Goal: Task Accomplishment & Management: Manage account settings

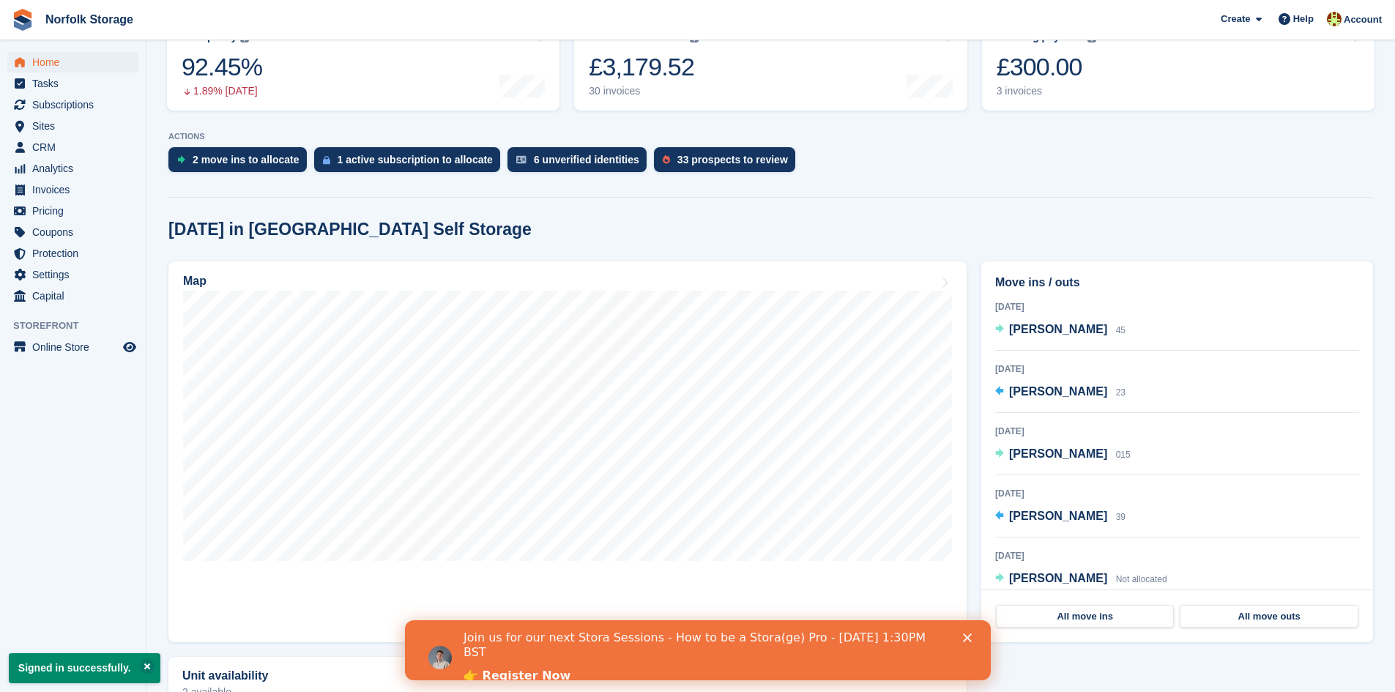
scroll to position [220, 0]
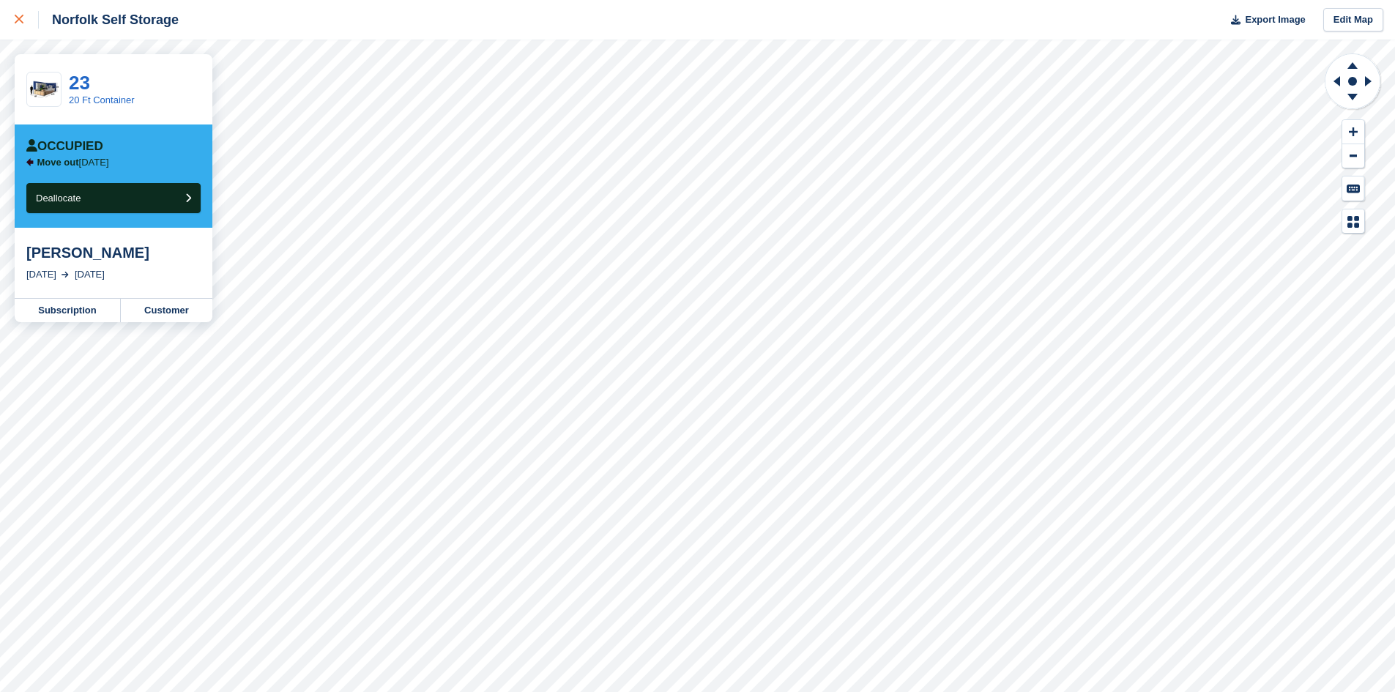
click at [12, 17] on link at bounding box center [19, 20] width 39 height 40
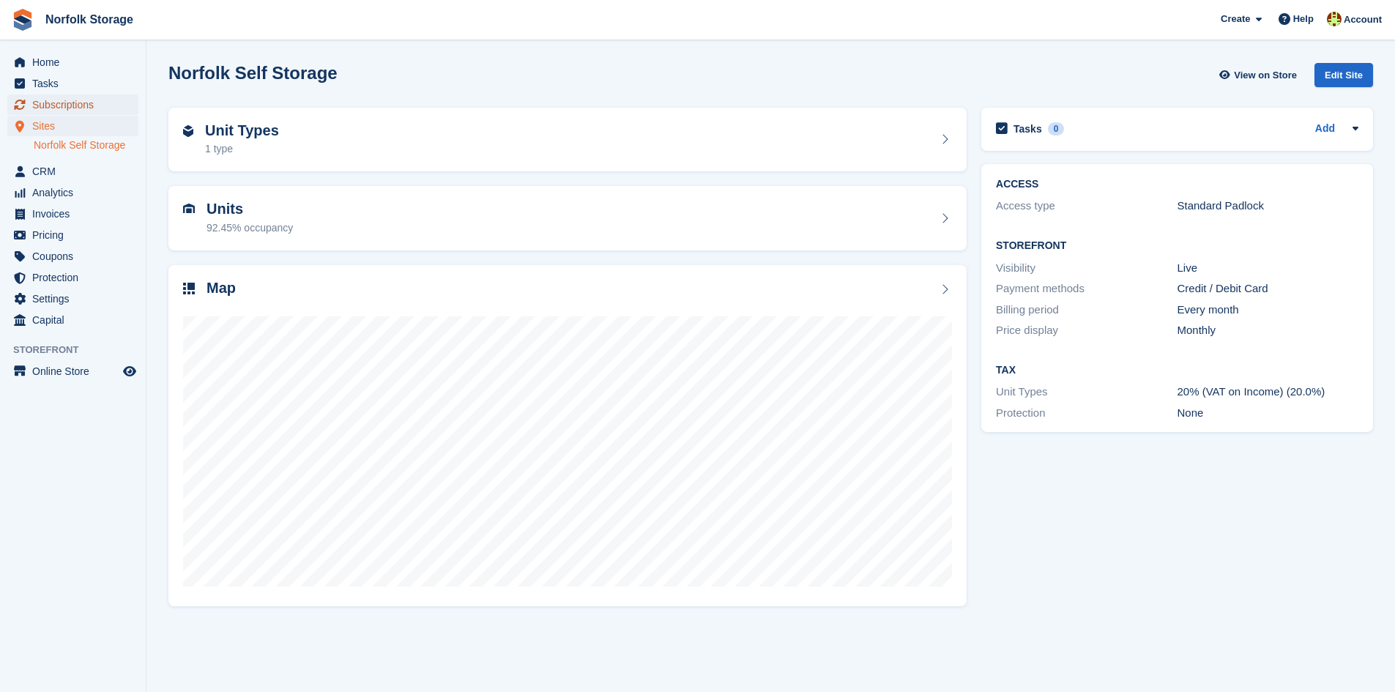
click at [85, 107] on span "Subscriptions" at bounding box center [76, 104] width 88 height 21
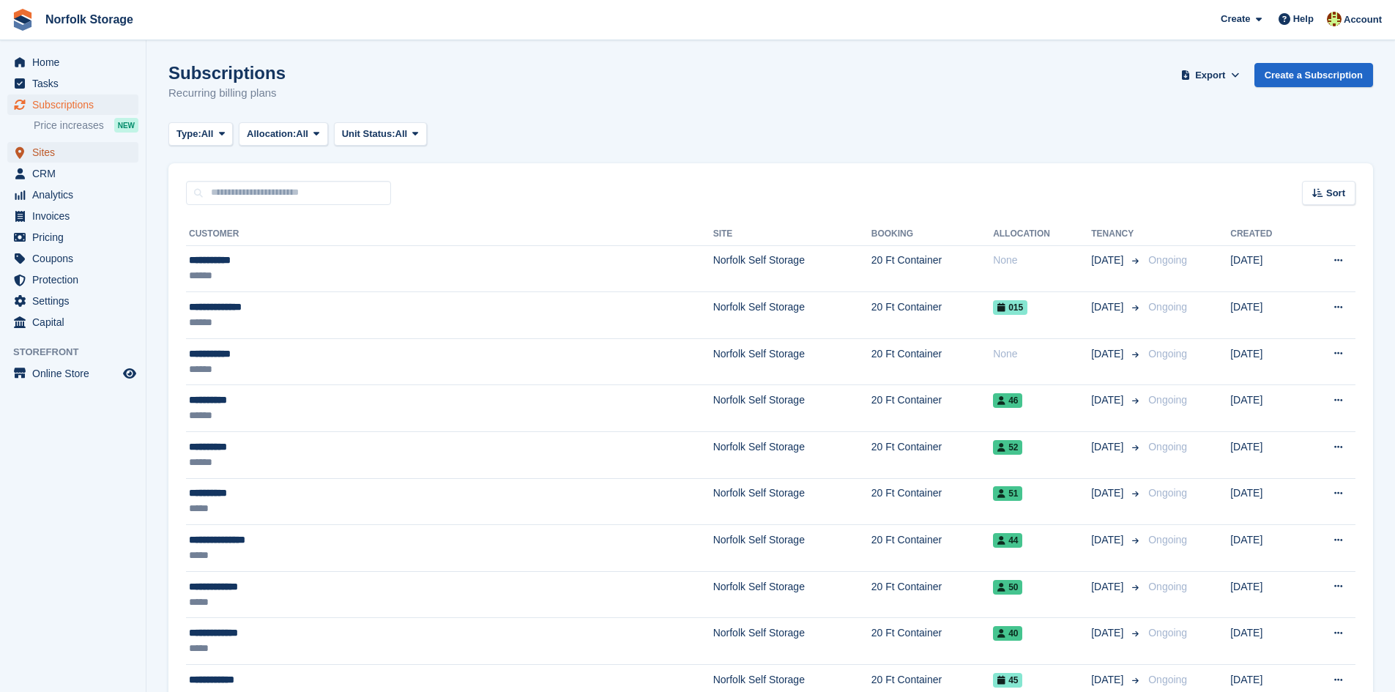
click at [62, 158] on span "Sites" at bounding box center [76, 152] width 88 height 21
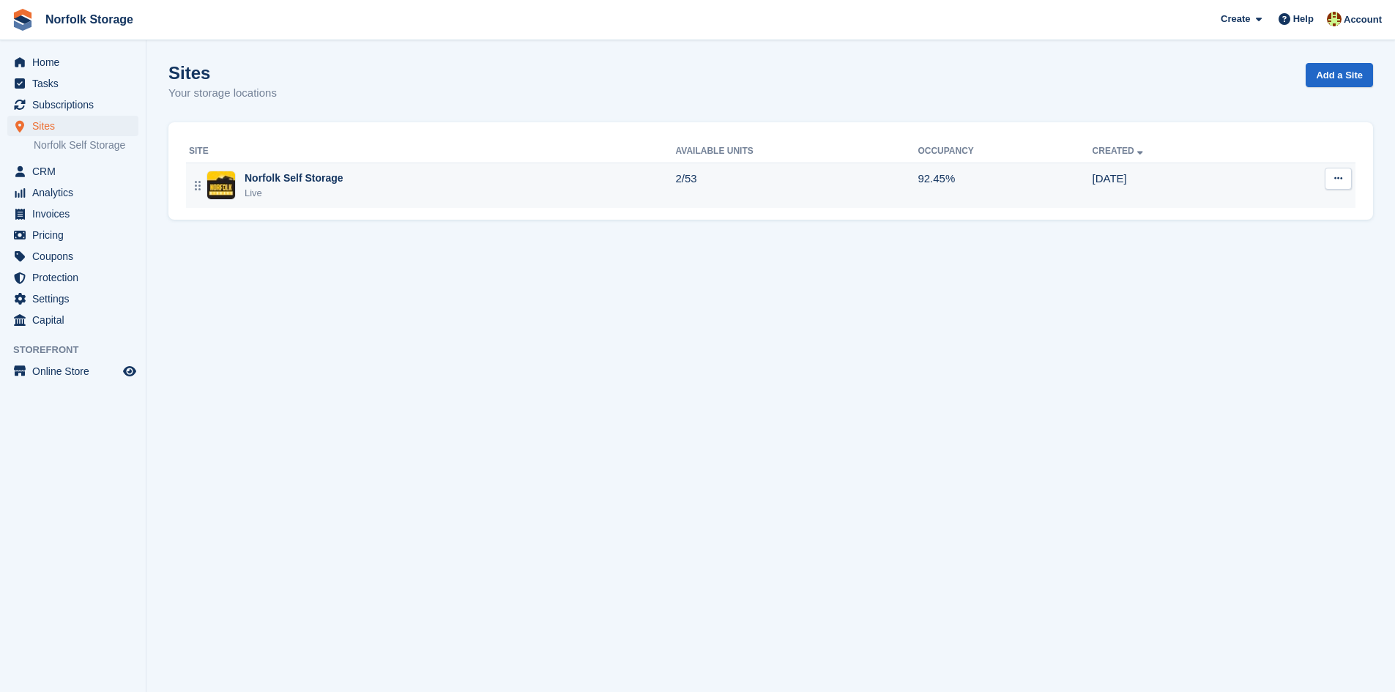
click at [520, 190] on div "Norfolk Self Storage Live" at bounding box center [432, 186] width 487 height 30
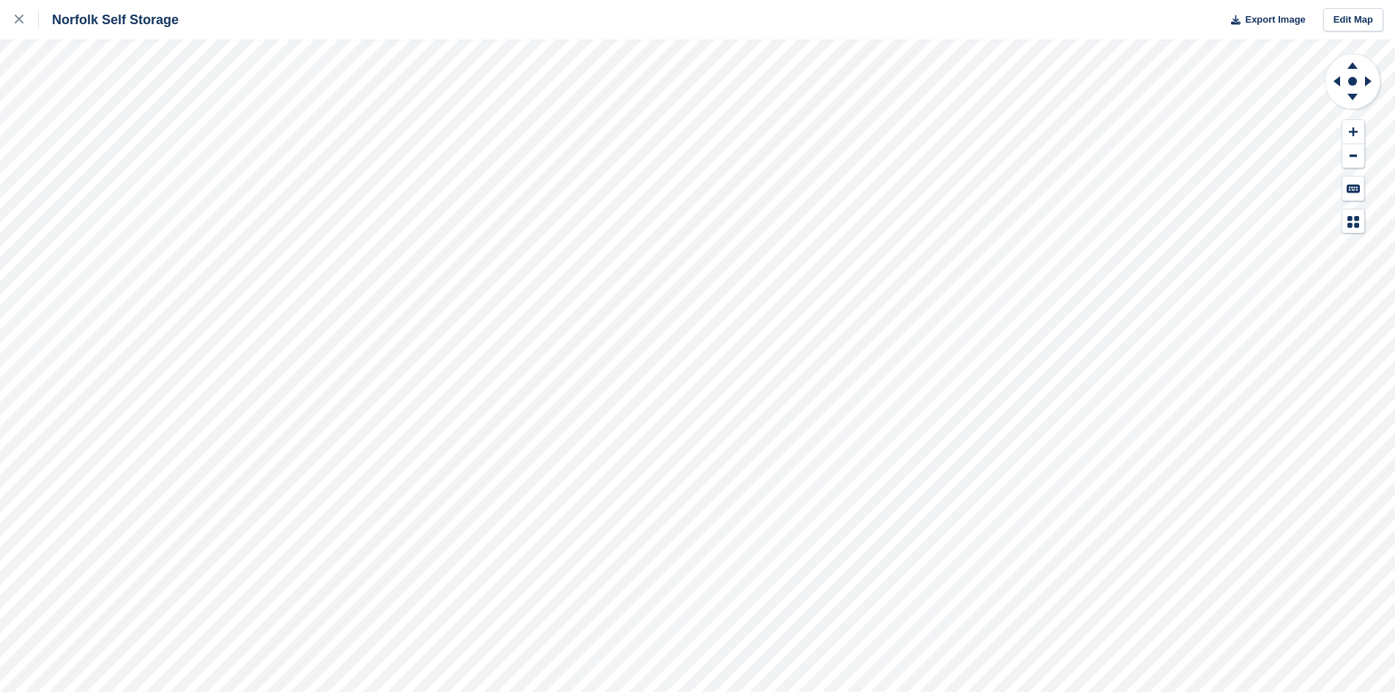
click at [1266, 6] on div "Norfolk Self Storage Export Image Edit Map" at bounding box center [697, 20] width 1395 height 40
drag, startPoint x: 1266, startPoint y: 8, endPoint x: 1266, endPoint y: 23, distance: 14.7
click at [1265, 11] on button "Export Image" at bounding box center [1263, 20] width 83 height 24
click at [1266, 22] on span "Export Image" at bounding box center [1275, 19] width 60 height 15
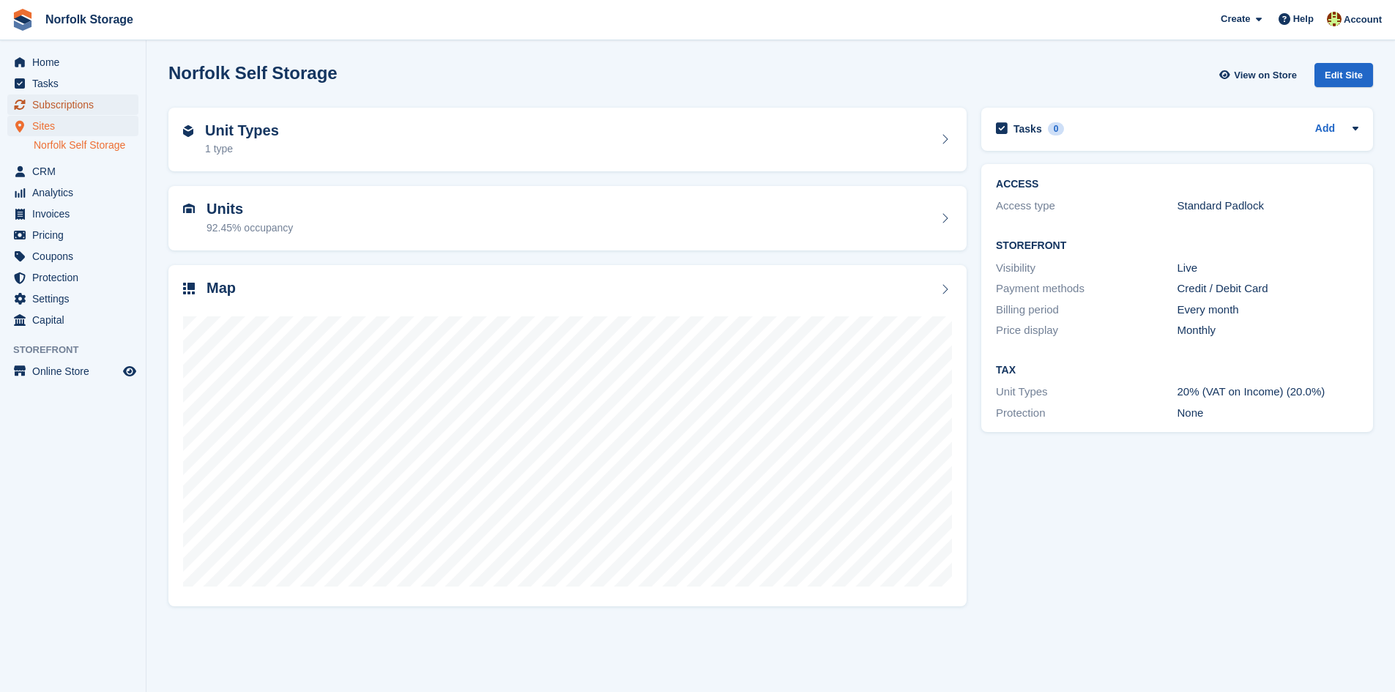
click at [84, 100] on span "Subscriptions" at bounding box center [76, 104] width 88 height 21
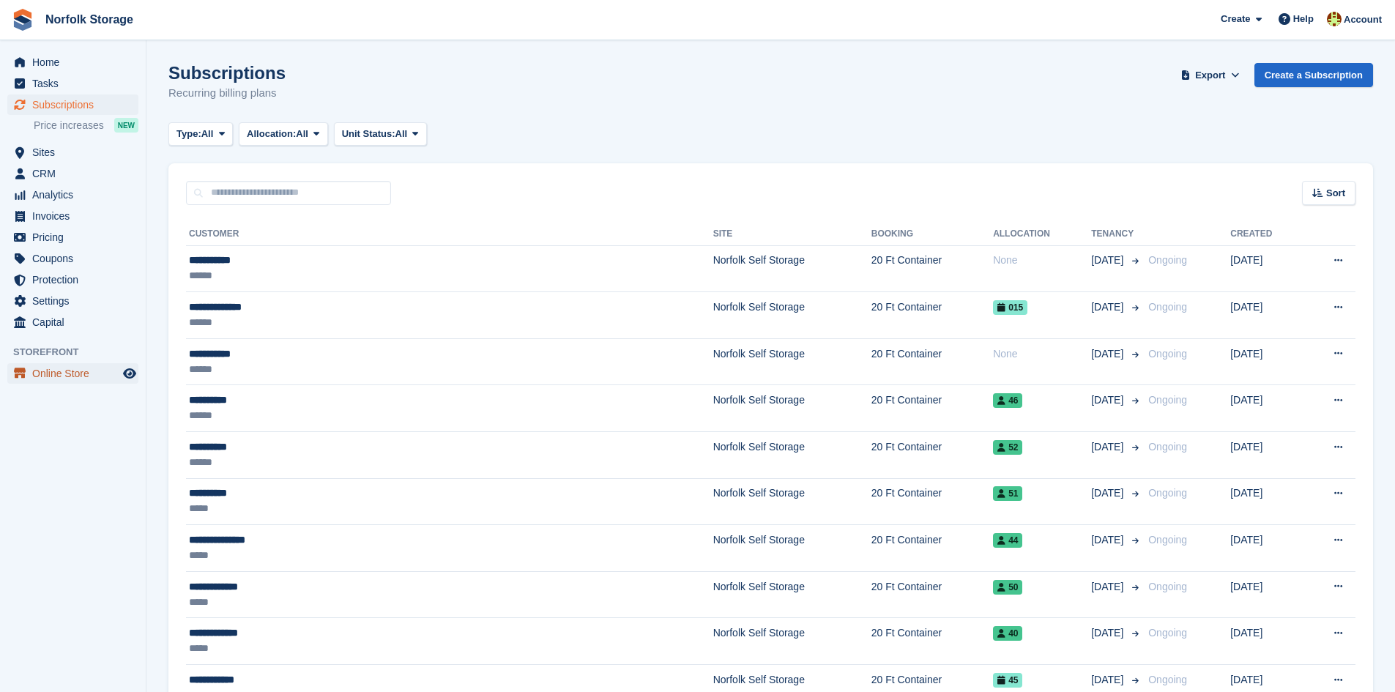
click at [67, 374] on span "Online Store" at bounding box center [76, 373] width 88 height 21
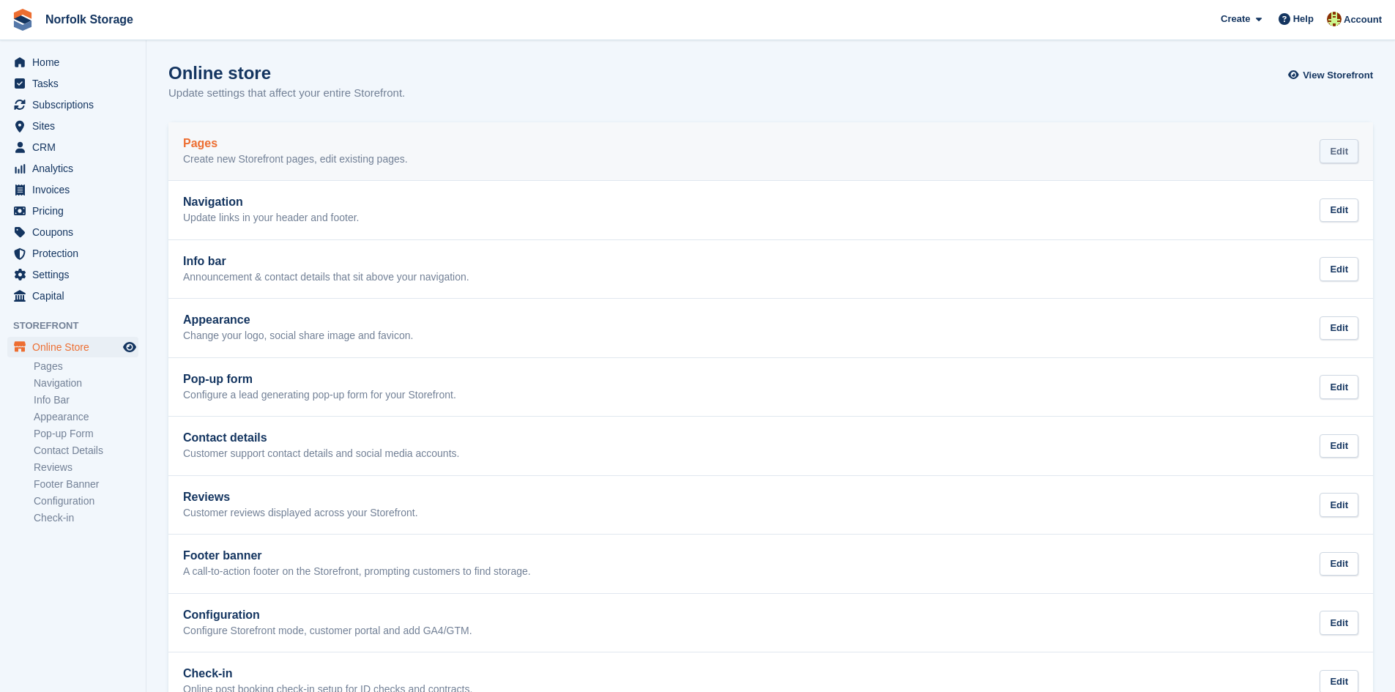
click at [1350, 152] on div "Edit" at bounding box center [1339, 151] width 39 height 24
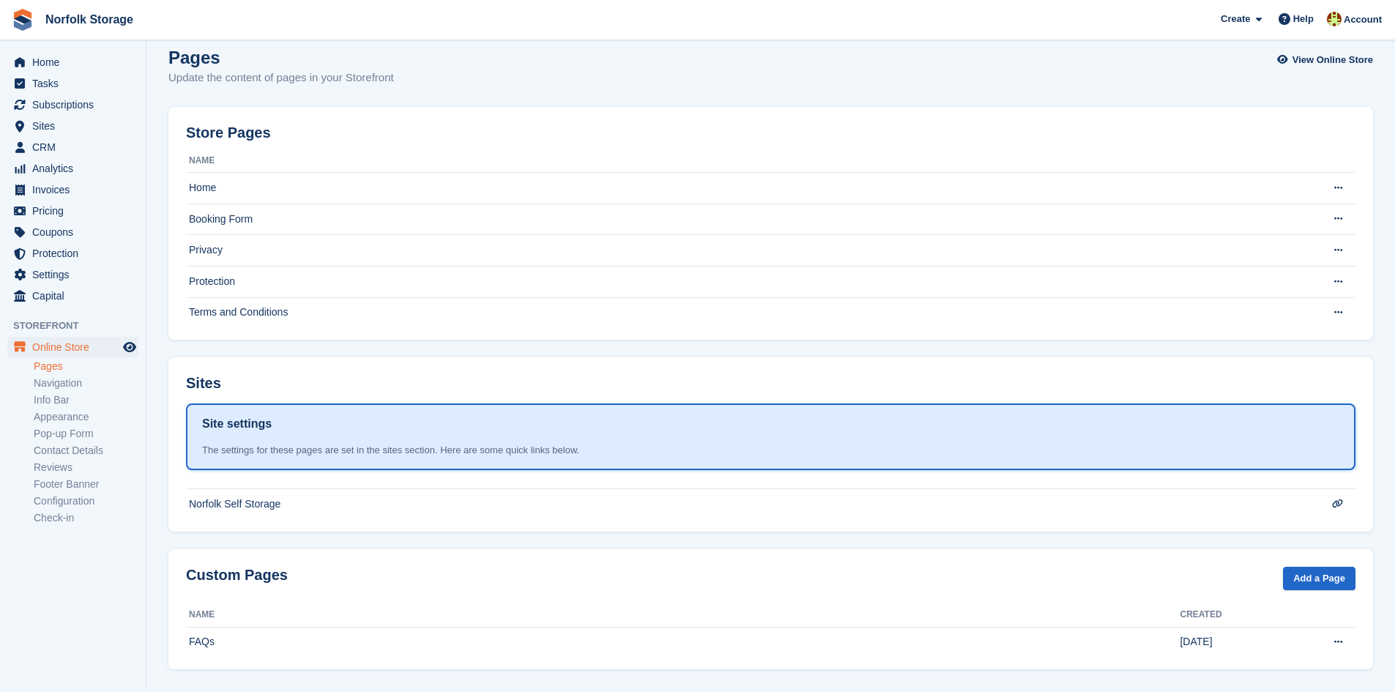
scroll to position [23, 0]
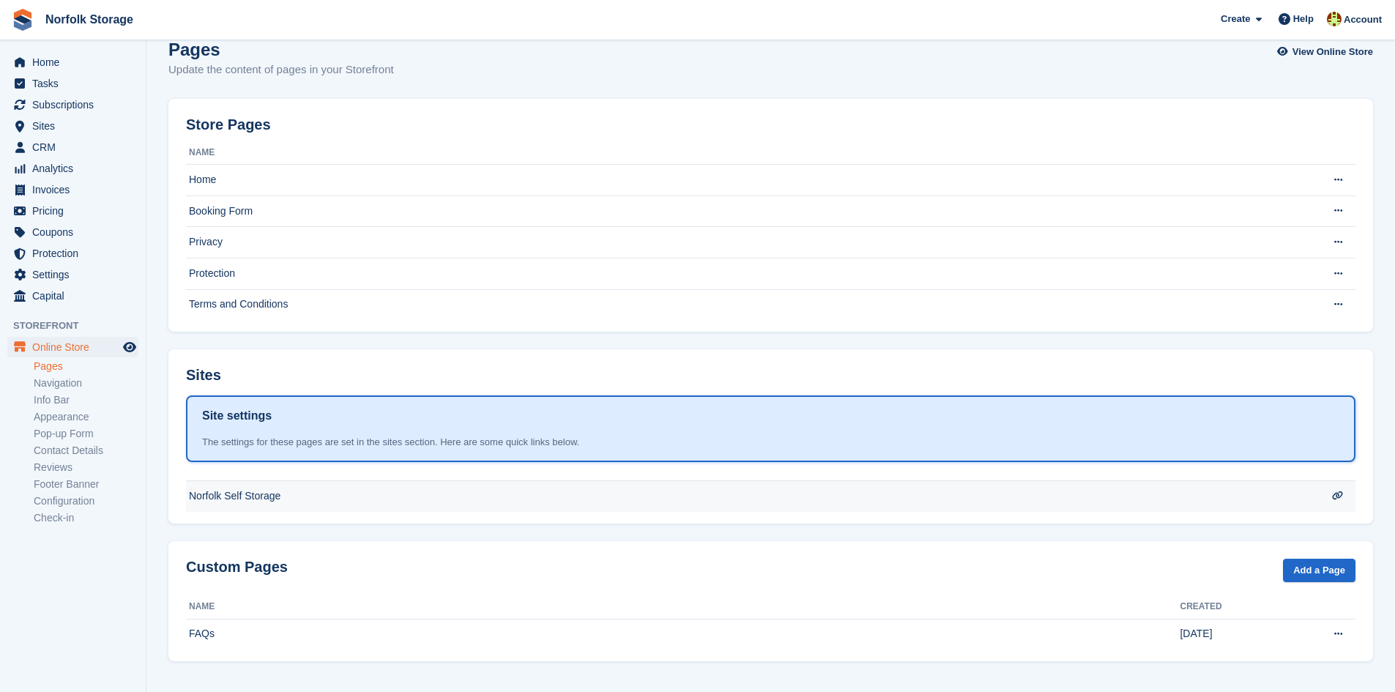
click at [248, 196] on td "Norfolk Self Storage" at bounding box center [741, 180] width 1111 height 31
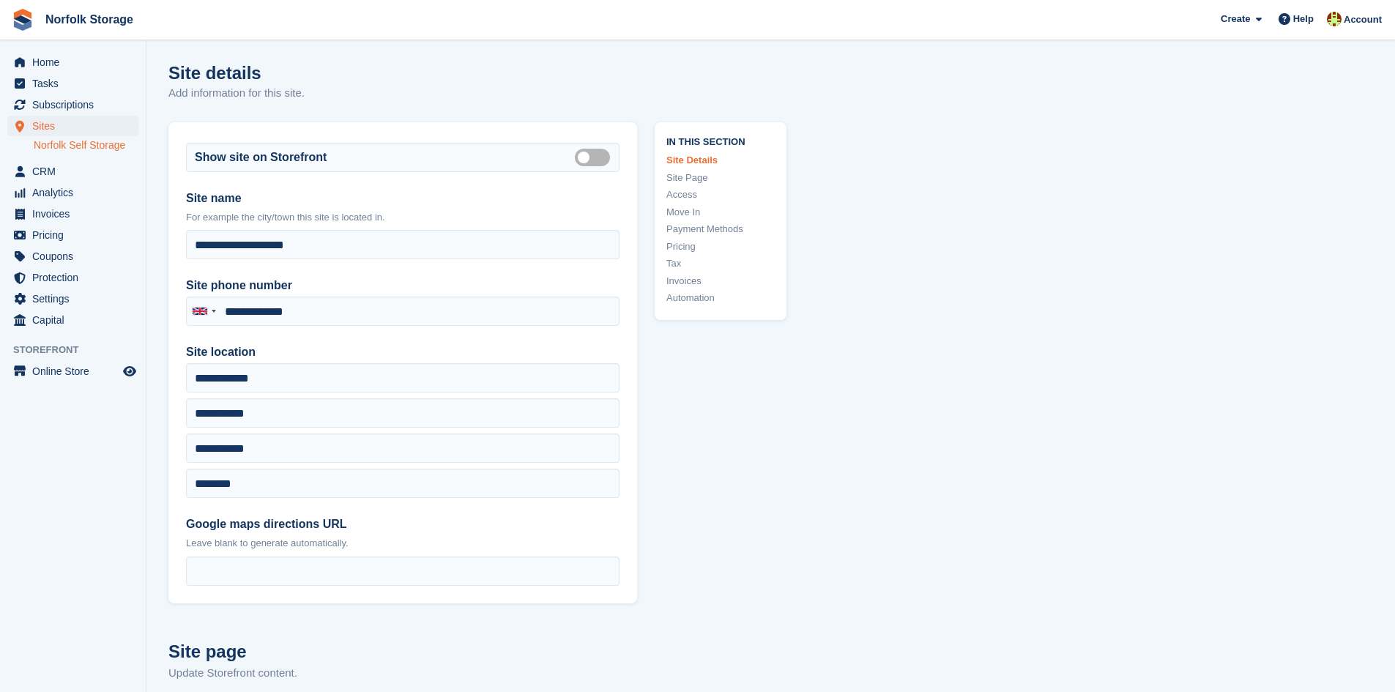
type input "**********"
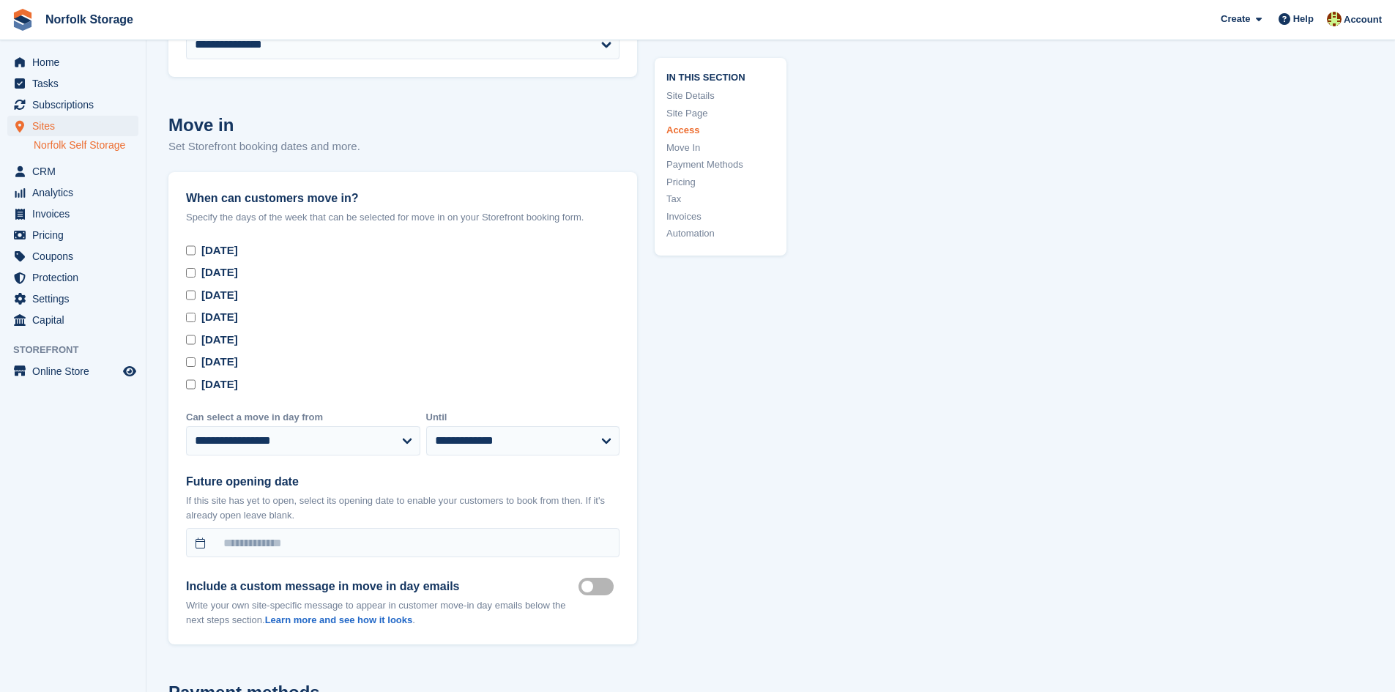
scroll to position [4321, 0]
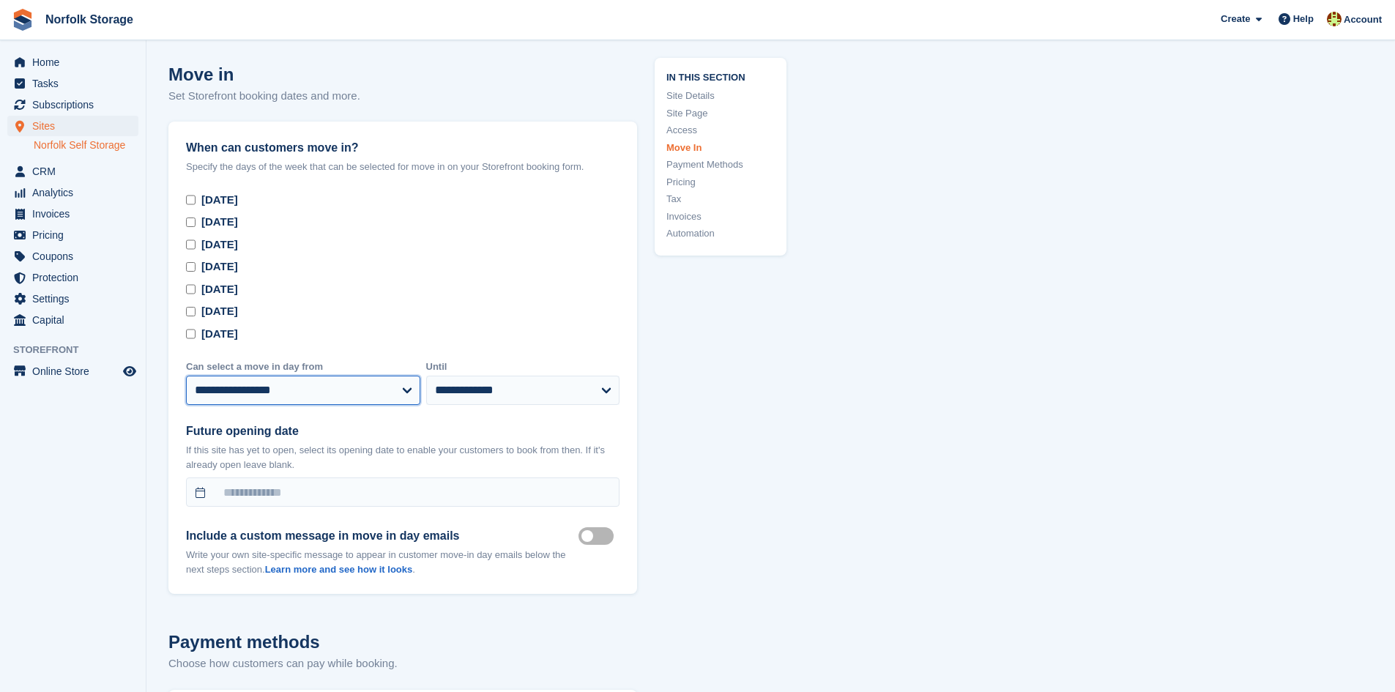
click at [365, 376] on select "**********" at bounding box center [303, 390] width 234 height 29
click at [398, 376] on select "**********" at bounding box center [303, 390] width 234 height 29
click at [341, 376] on select "**********" at bounding box center [303, 390] width 234 height 29
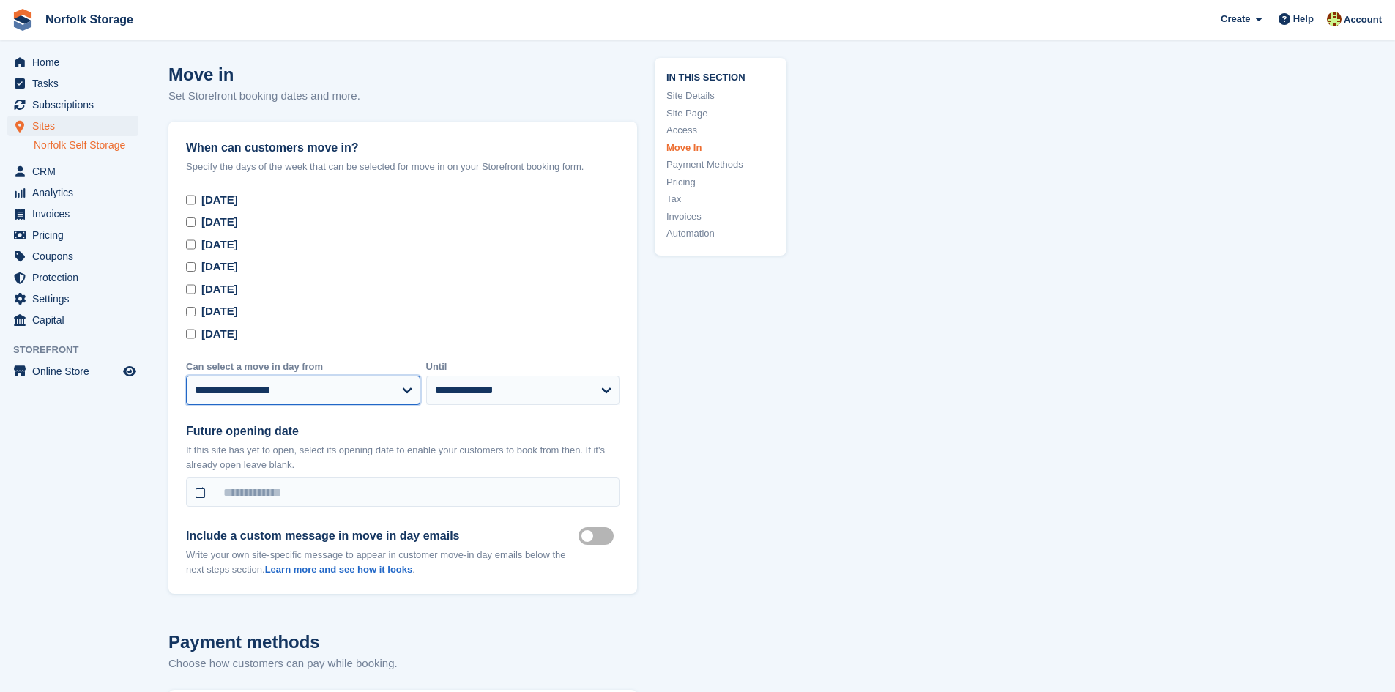
click at [341, 376] on select "**********" at bounding box center [303, 390] width 234 height 29
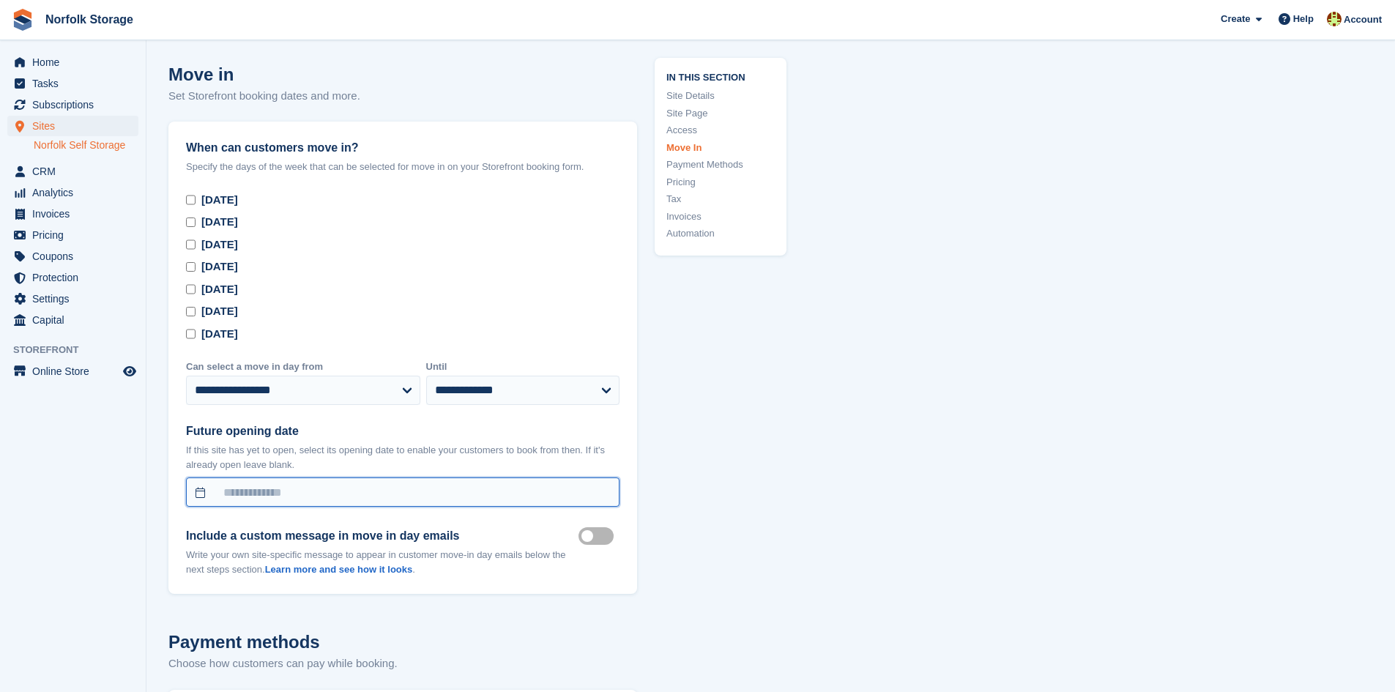
click at [244, 478] on input "text" at bounding box center [403, 492] width 434 height 29
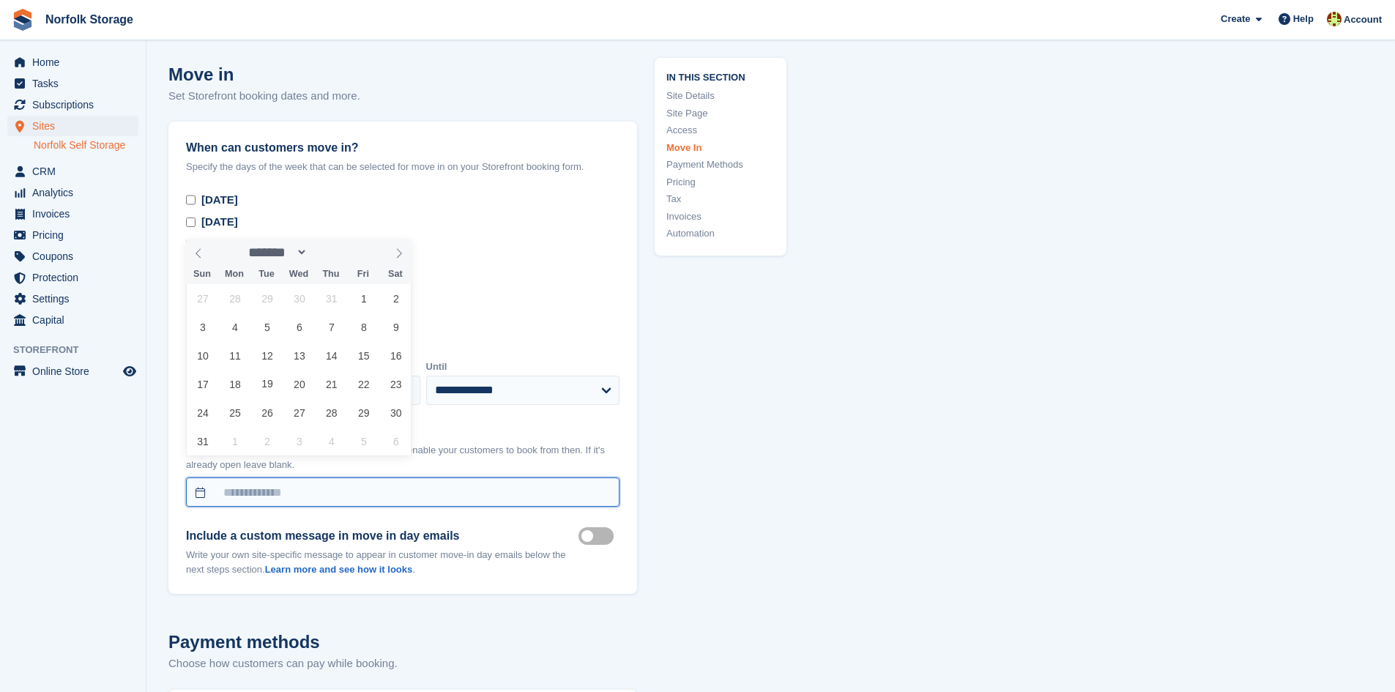
click at [244, 478] on input "text" at bounding box center [403, 492] width 434 height 29
click at [399, 250] on icon at bounding box center [399, 253] width 10 height 10
select select "*"
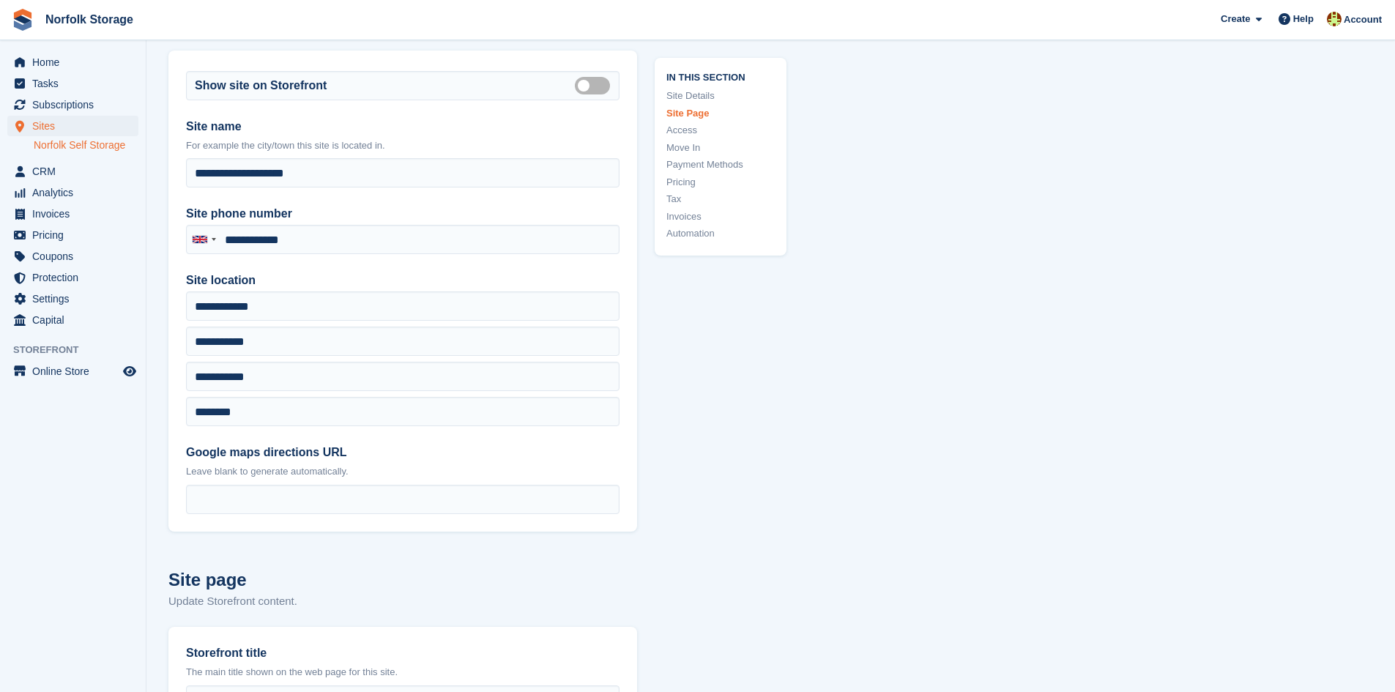
scroll to position [0, 0]
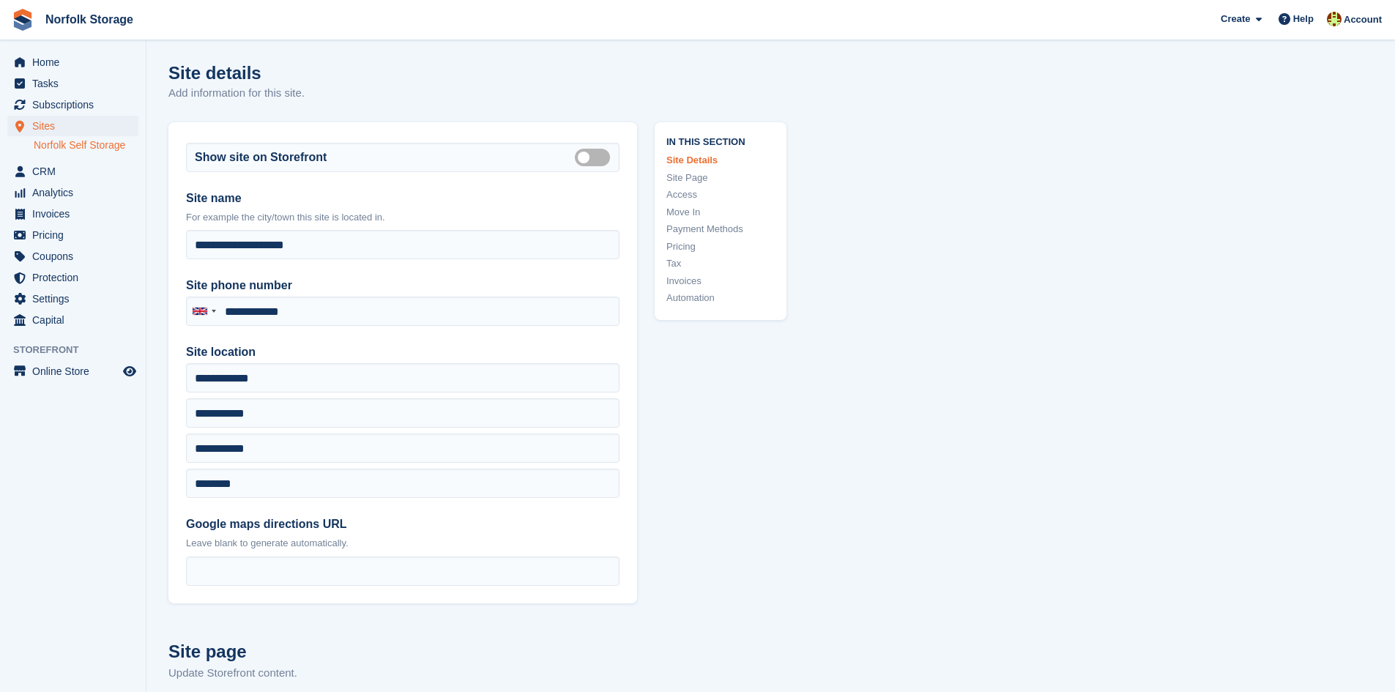
click at [55, 145] on link "Norfolk Self Storage" at bounding box center [86, 145] width 105 height 14
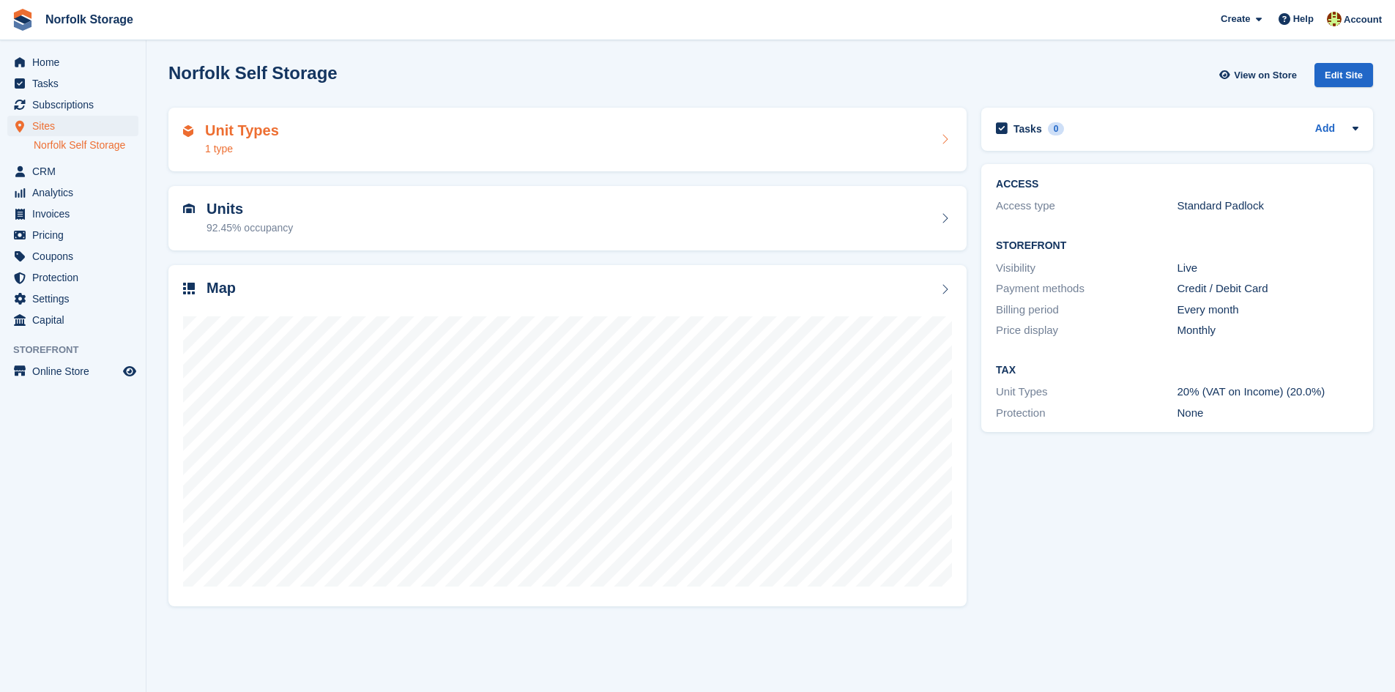
click at [412, 139] on div "Unit Types 1 type" at bounding box center [567, 139] width 769 height 35
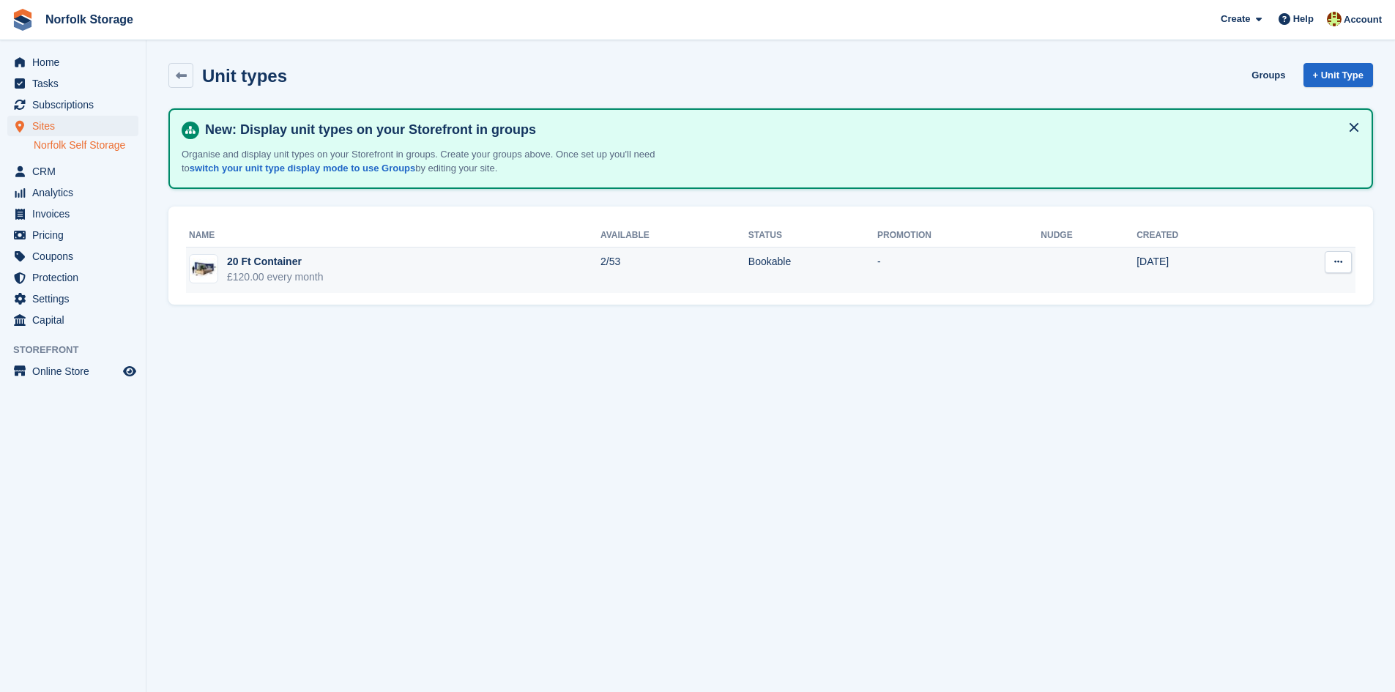
click at [1333, 261] on button at bounding box center [1338, 262] width 27 height 22
click at [1290, 290] on p "Edit unit type" at bounding box center [1281, 290] width 127 height 19
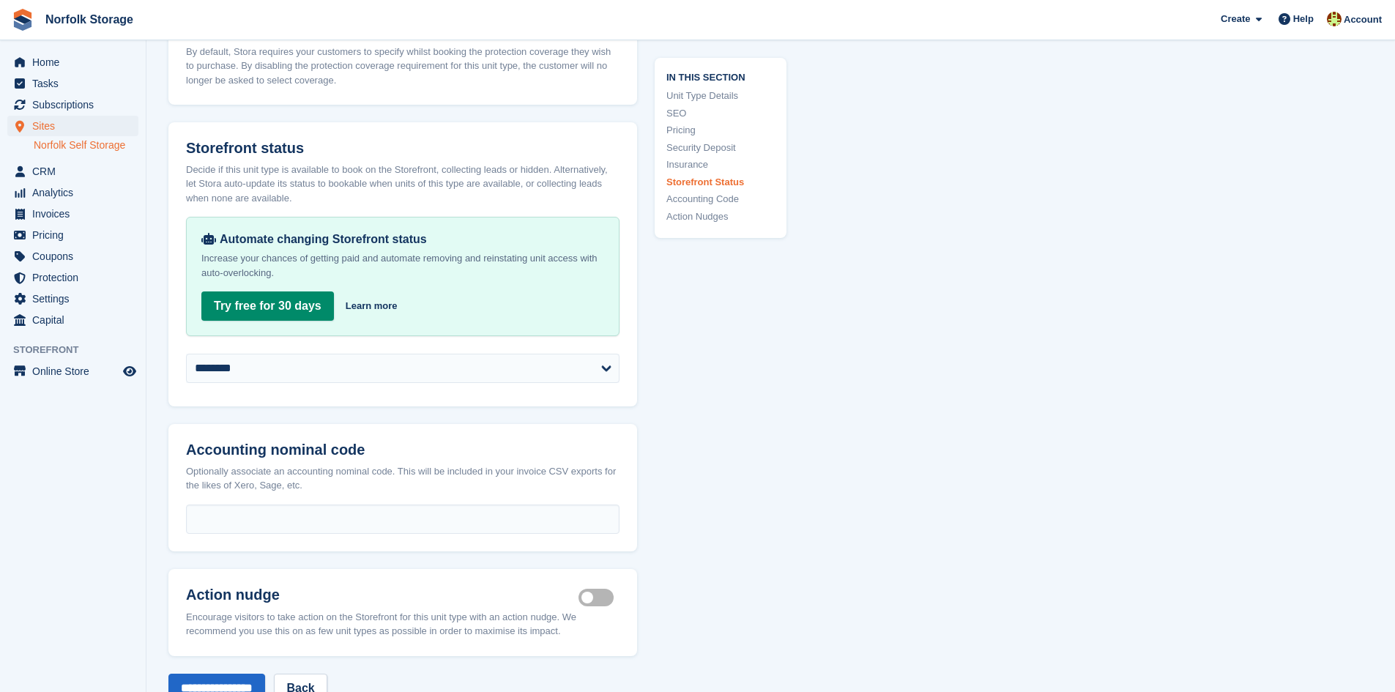
scroll to position [1904, 0]
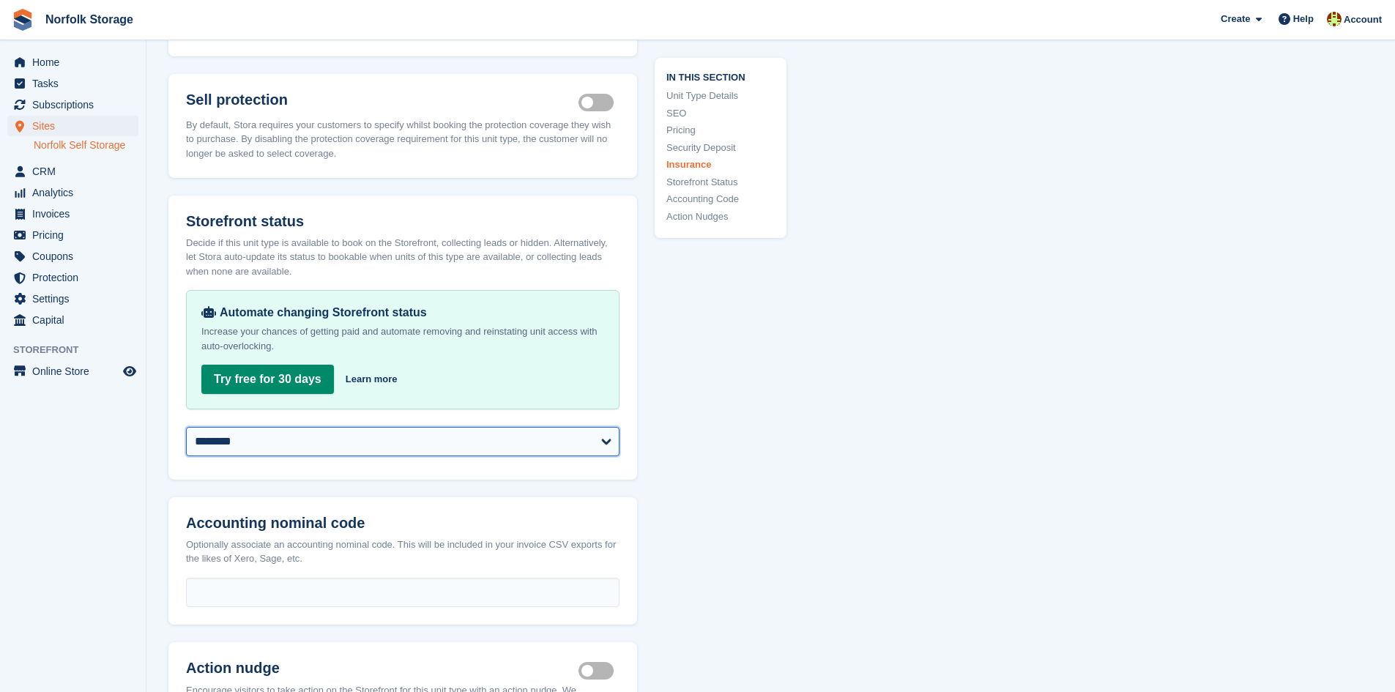
click at [587, 427] on select "**********" at bounding box center [403, 441] width 434 height 29
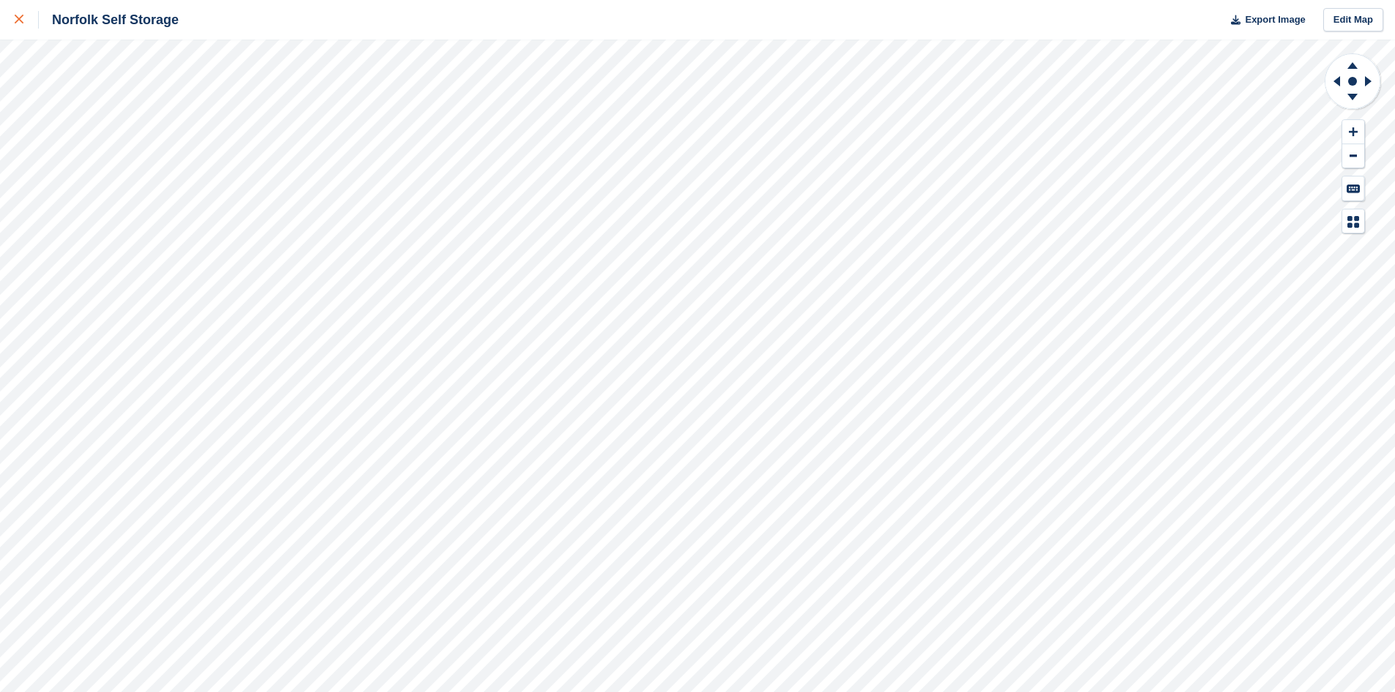
click at [24, 18] on div at bounding box center [27, 20] width 24 height 18
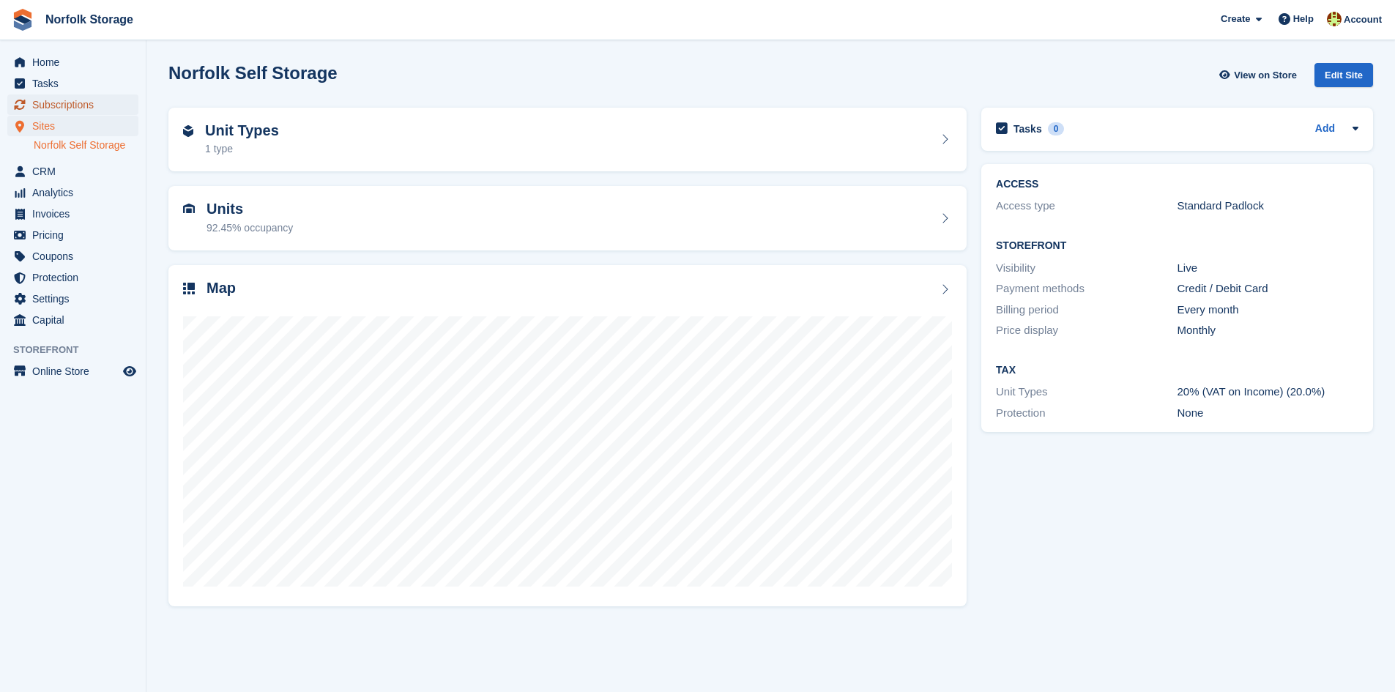
click at [47, 110] on span "Subscriptions" at bounding box center [76, 104] width 88 height 21
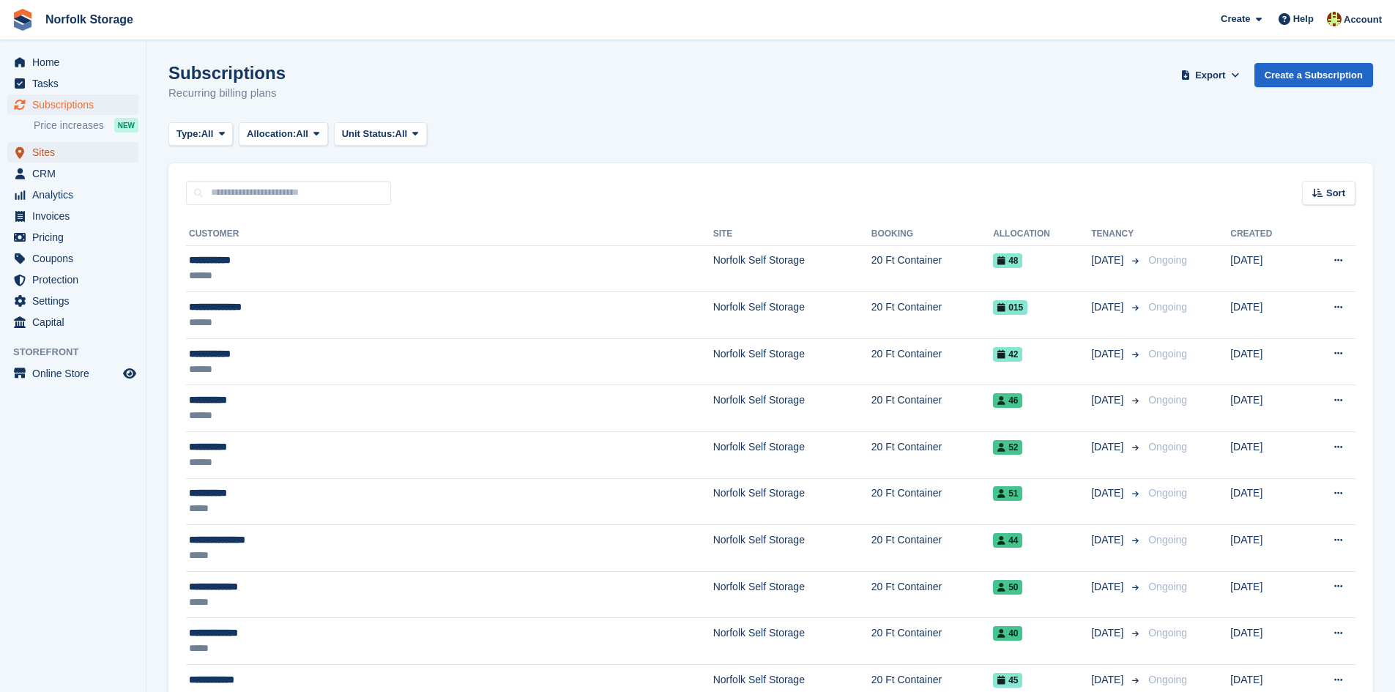
click at [59, 159] on span "Sites" at bounding box center [76, 152] width 88 height 21
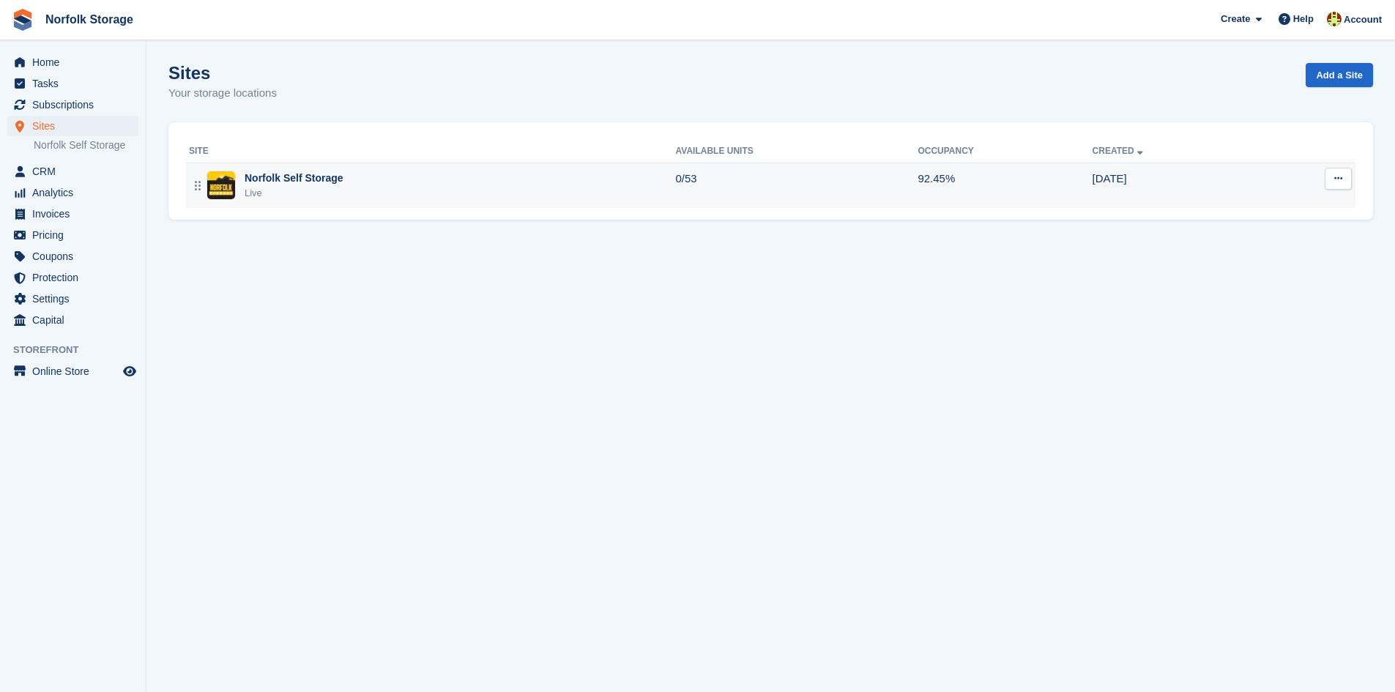
click at [554, 193] on div "Norfolk Self Storage Live" at bounding box center [432, 186] width 487 height 30
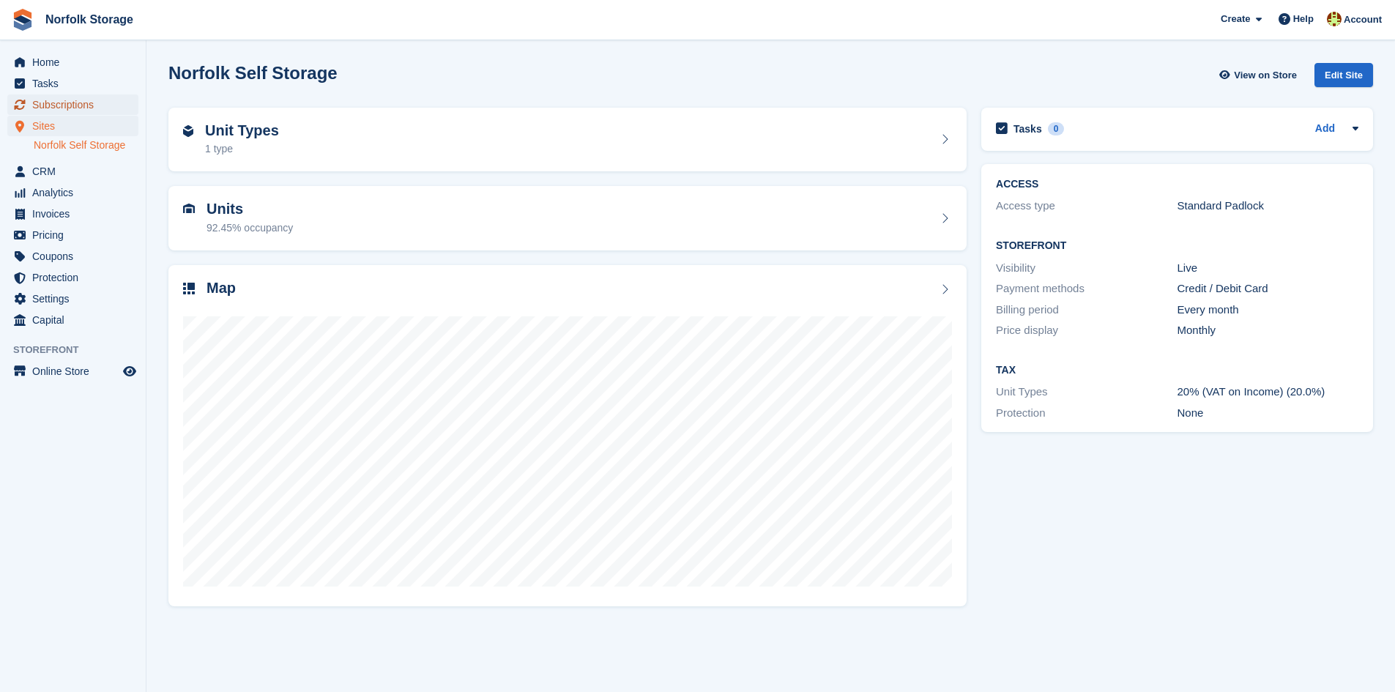
click at [40, 95] on span "Subscriptions" at bounding box center [76, 104] width 88 height 21
